Goal: Find specific page/section: Find specific page/section

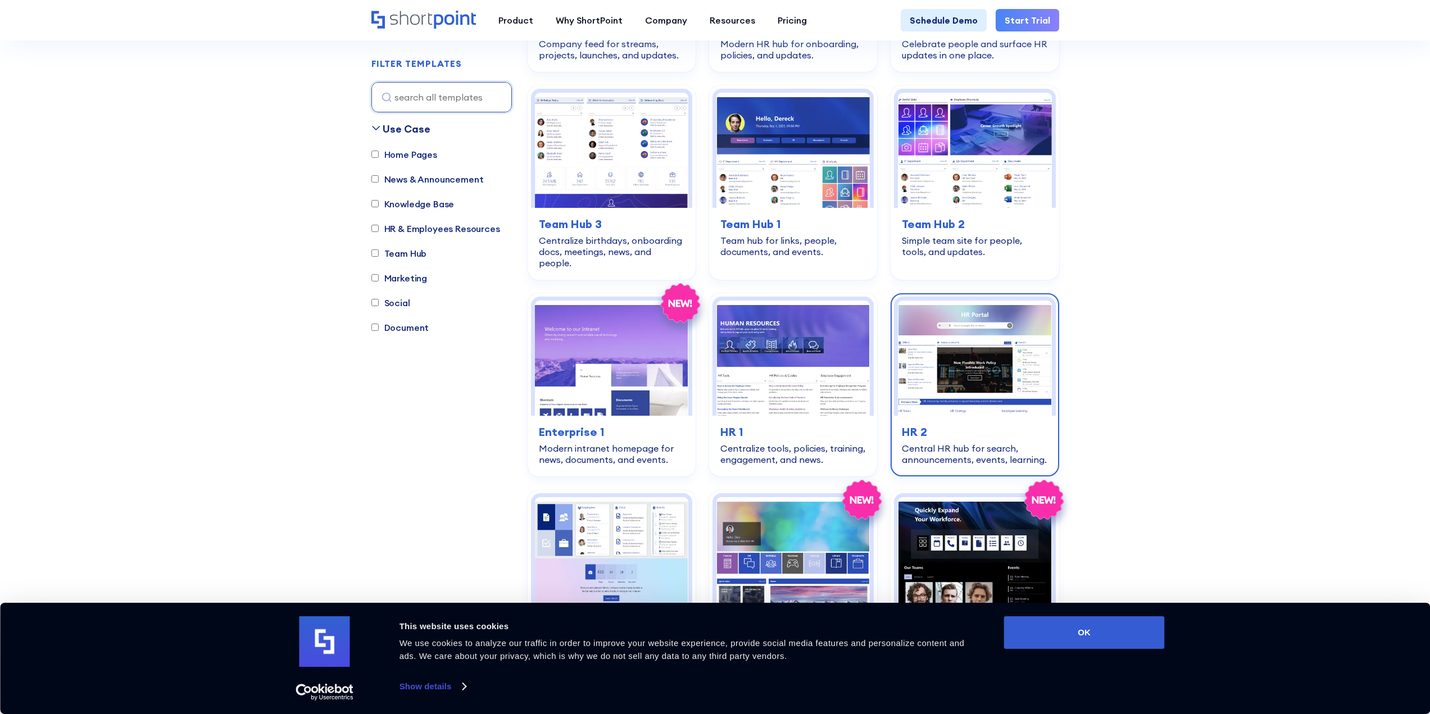
scroll to position [1124, 0]
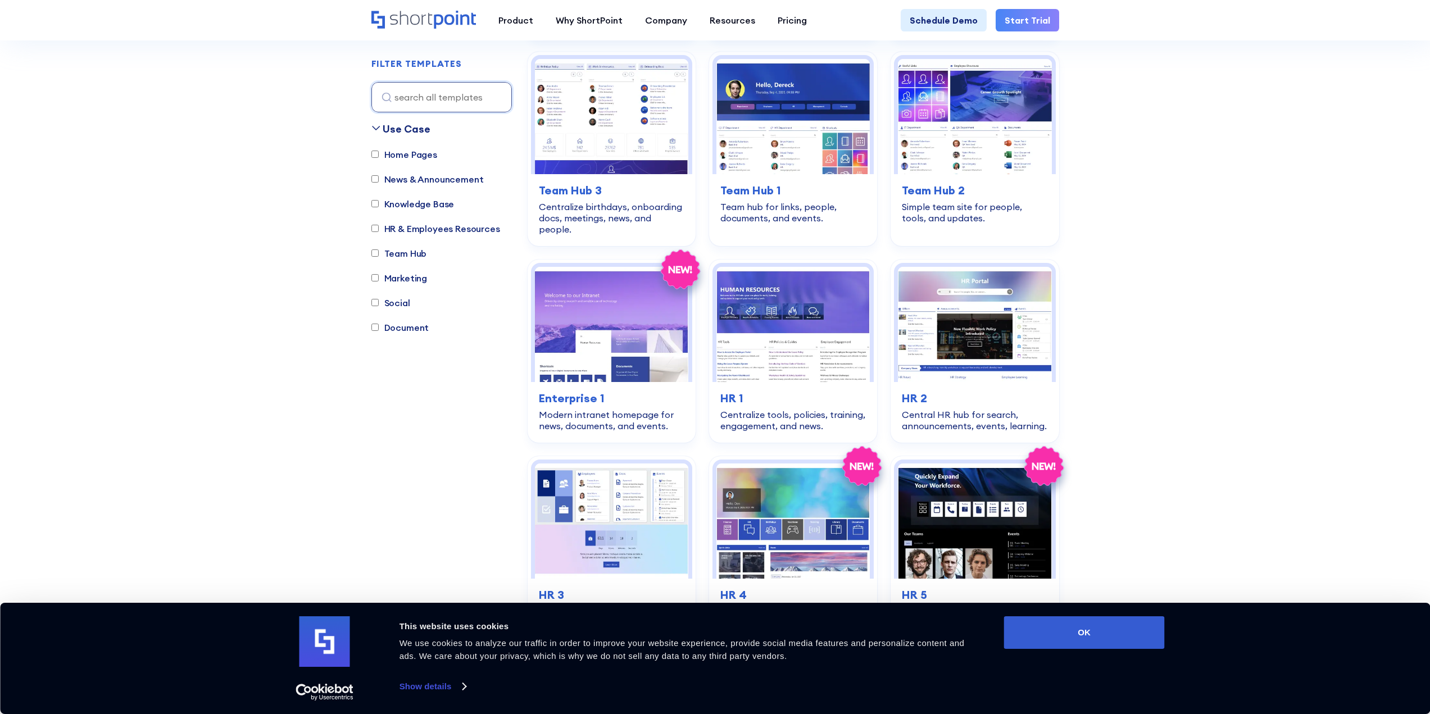
click at [410, 204] on label "Knowledge Base" at bounding box center [412, 203] width 83 height 13
click at [379, 204] on input "Knowledge Base" at bounding box center [374, 204] width 7 height 7
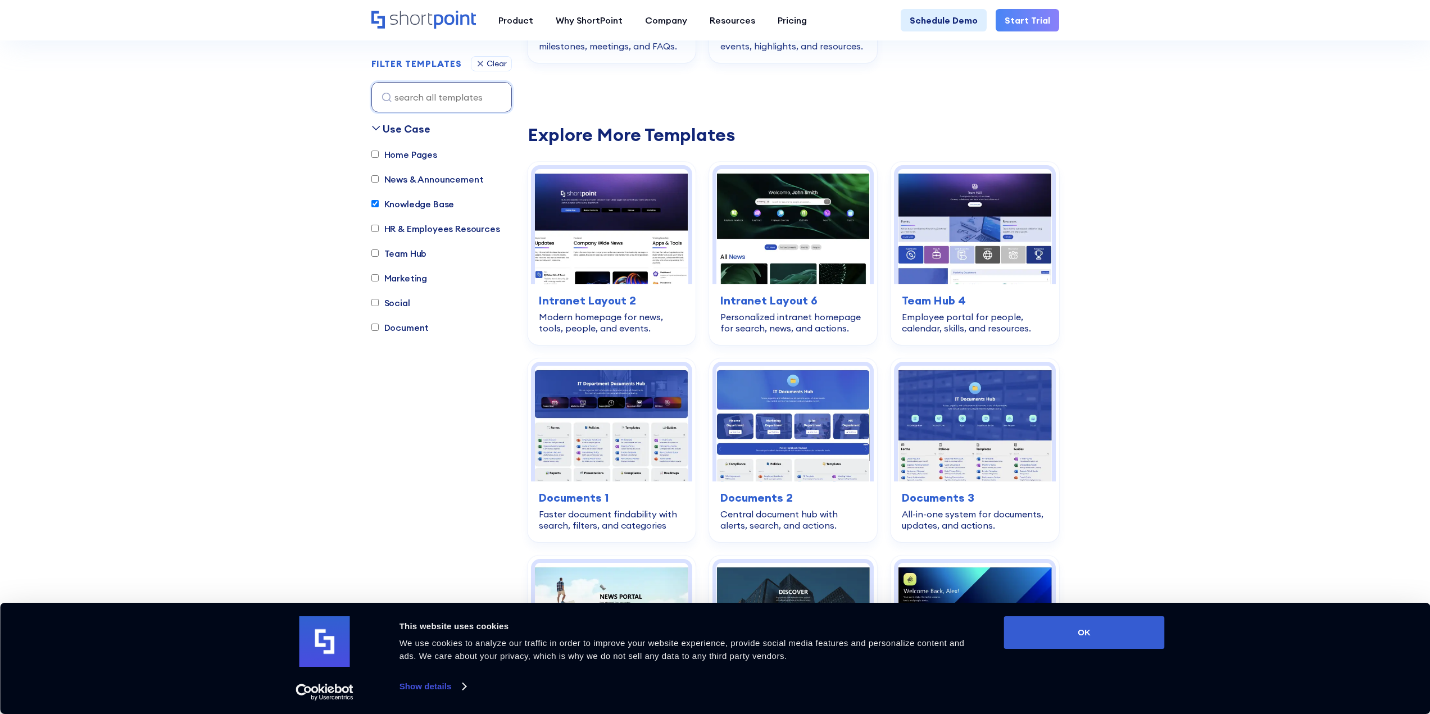
scroll to position [332, 0]
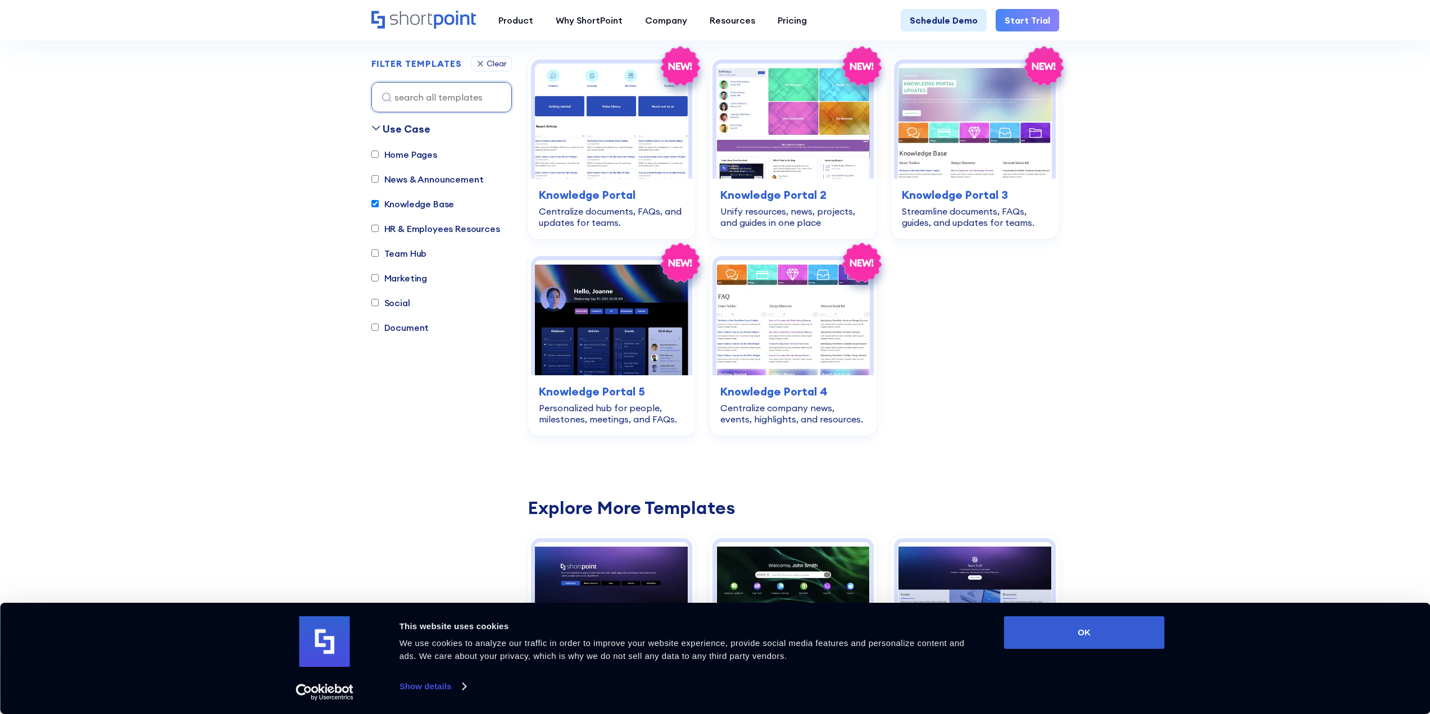
click at [410, 204] on label "Knowledge Base" at bounding box center [412, 203] width 83 height 13
click at [379, 204] on input "Knowledge Base" at bounding box center [374, 204] width 7 height 7
checkbox input "false"
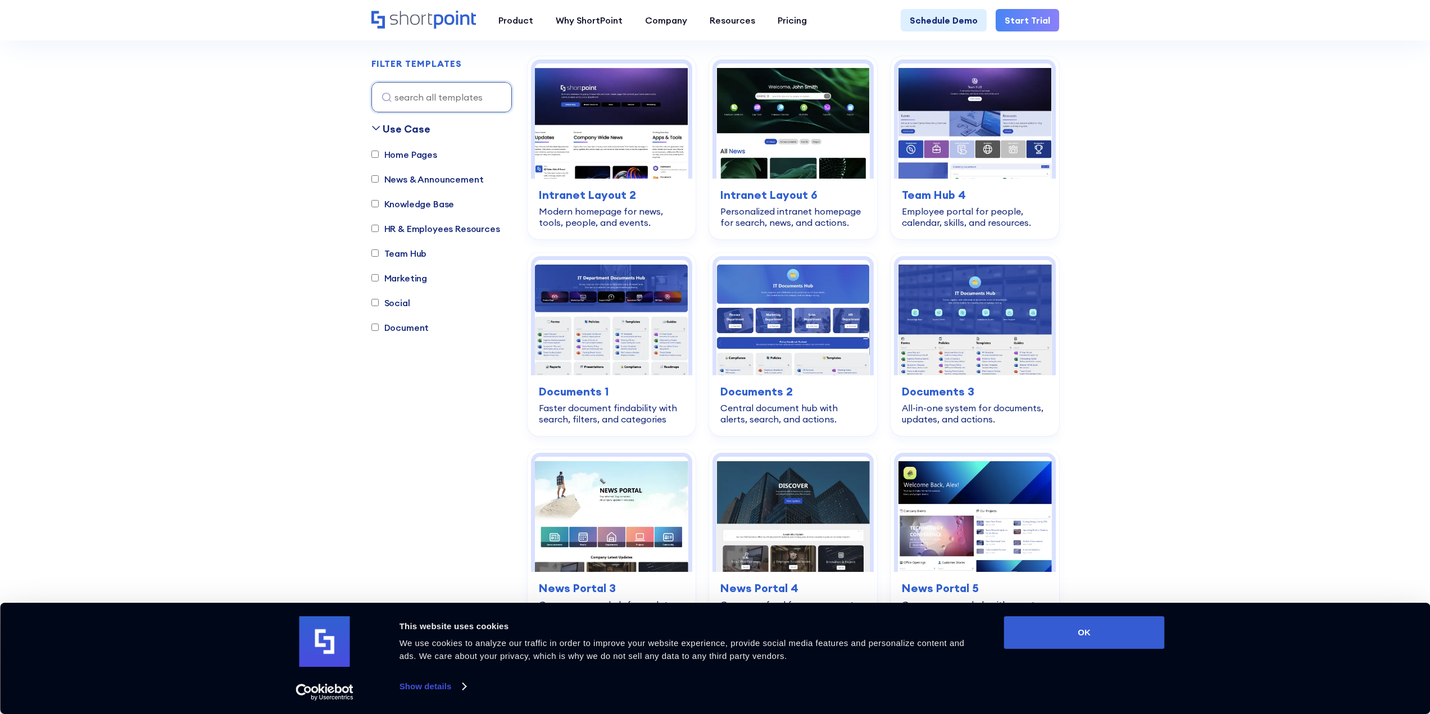
click at [401, 327] on label "Document" at bounding box center [400, 327] width 58 height 13
click at [379, 327] on input "Document" at bounding box center [374, 327] width 7 height 7
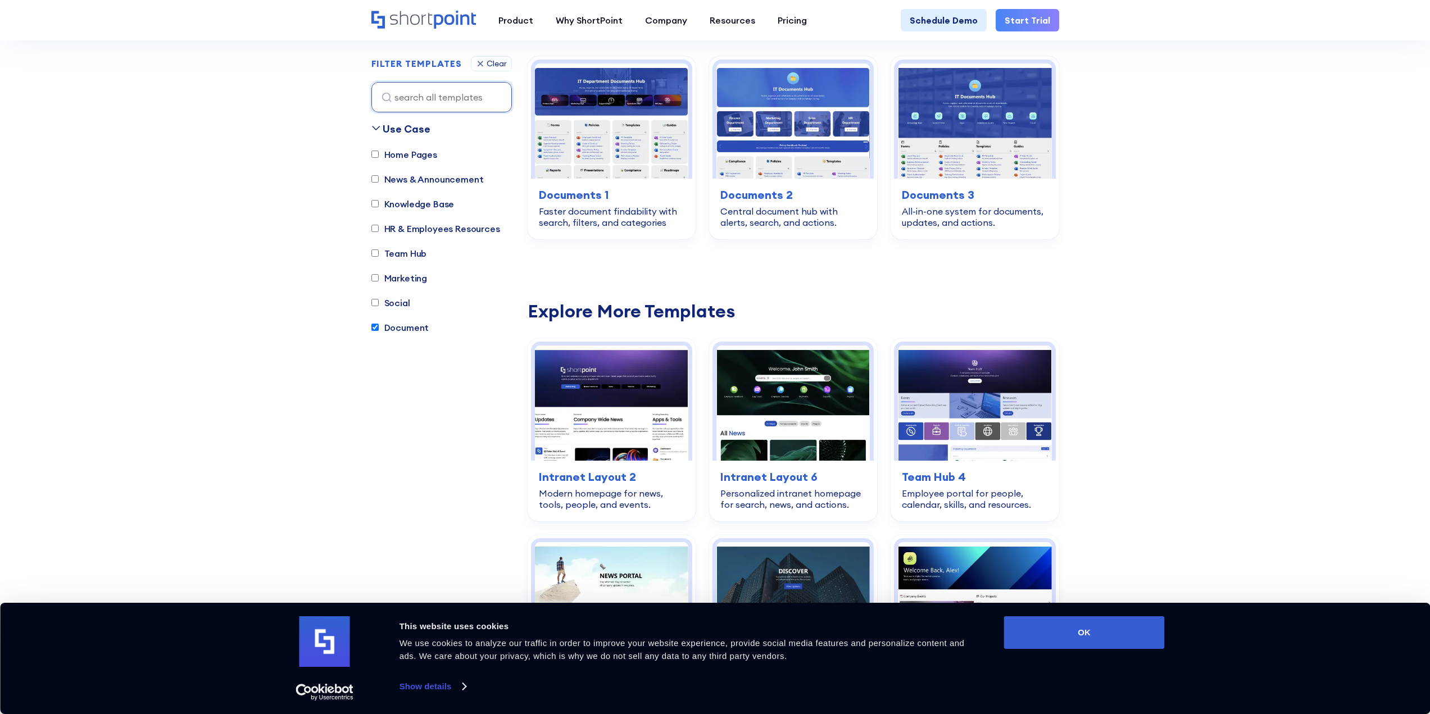
click at [417, 328] on label "Document" at bounding box center [400, 327] width 58 height 13
click at [379, 328] on input "Document" at bounding box center [374, 327] width 7 height 7
checkbox input "false"
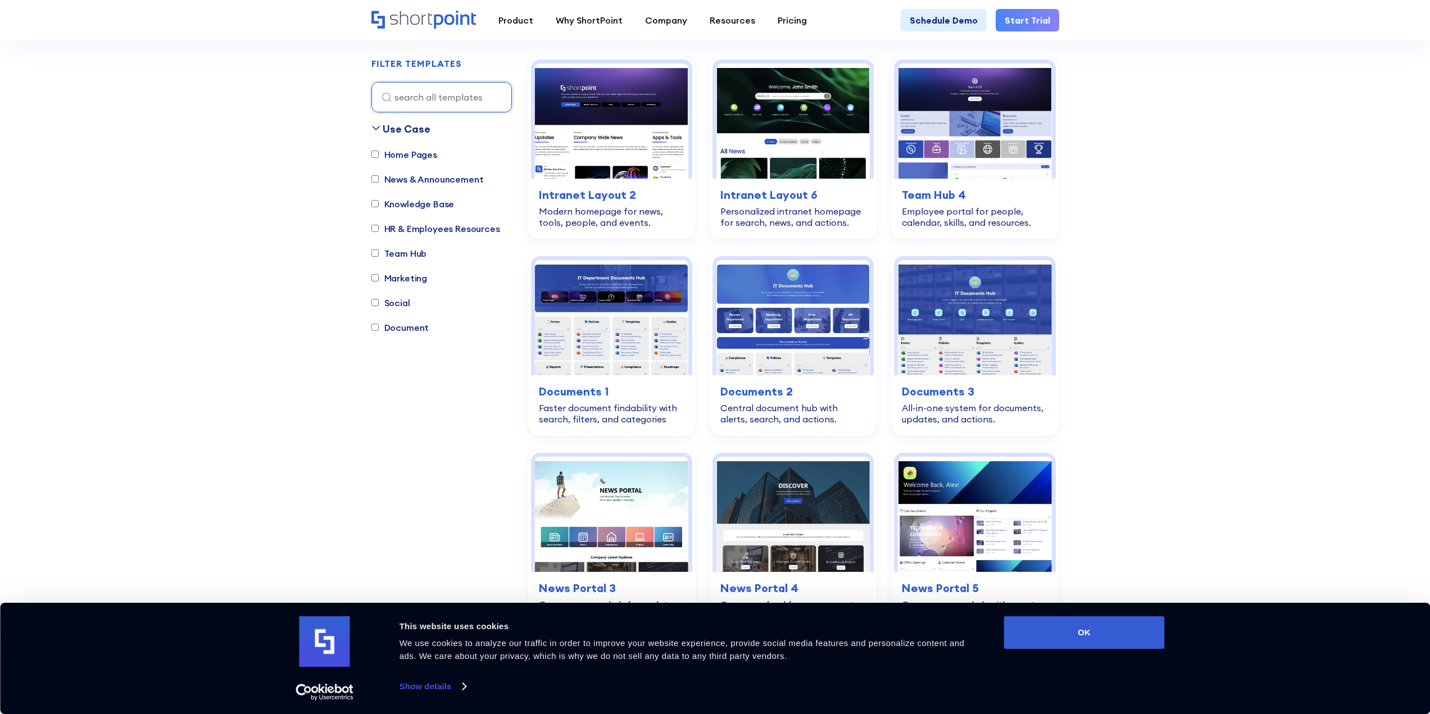
click at [403, 160] on label "Home Pages" at bounding box center [404, 154] width 66 height 13
click at [379, 158] on input "Home Pages" at bounding box center [374, 154] width 7 height 7
checkbox input "true"
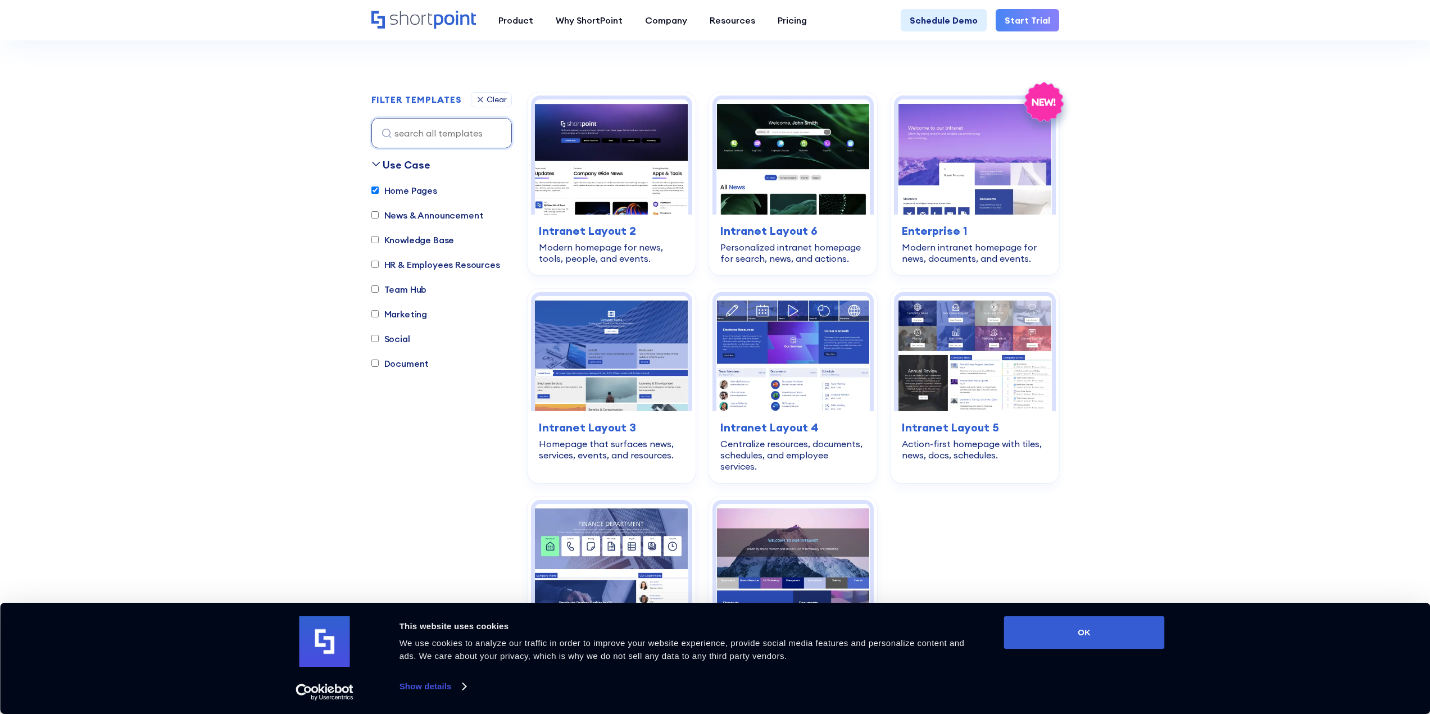
scroll to position [276, 0]
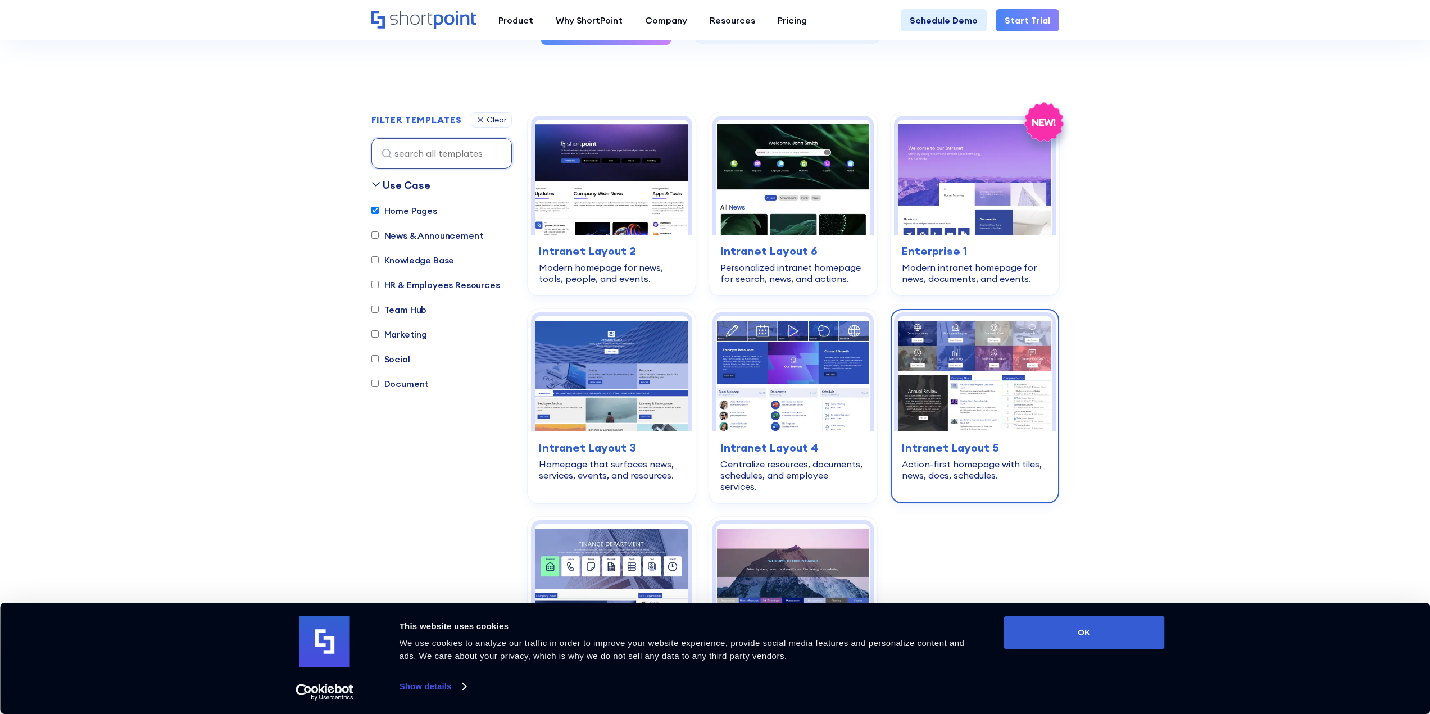
click at [966, 412] on img at bounding box center [974, 373] width 153 height 115
